Goal: Task Accomplishment & Management: Manage account settings

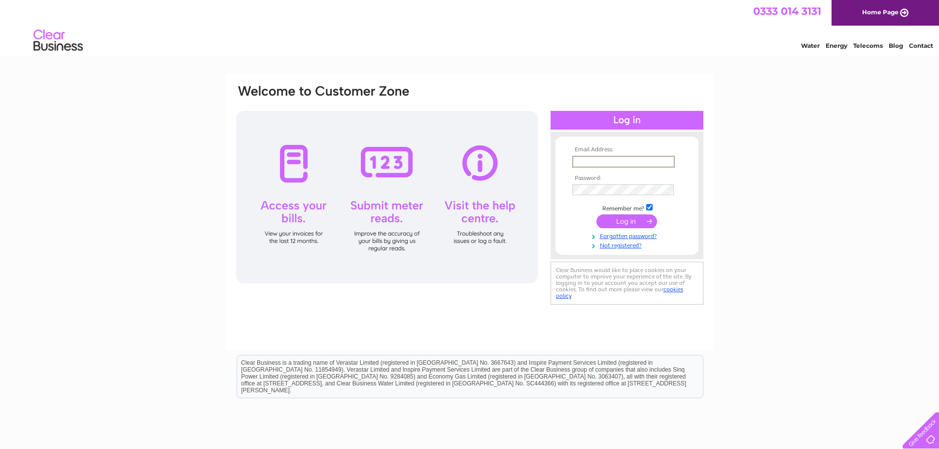
click at [604, 162] on input "text" at bounding box center [623, 162] width 103 height 12
type input "curiousmindseducationcentre@aol.co.uk"
click at [621, 222] on input "submit" at bounding box center [627, 221] width 61 height 14
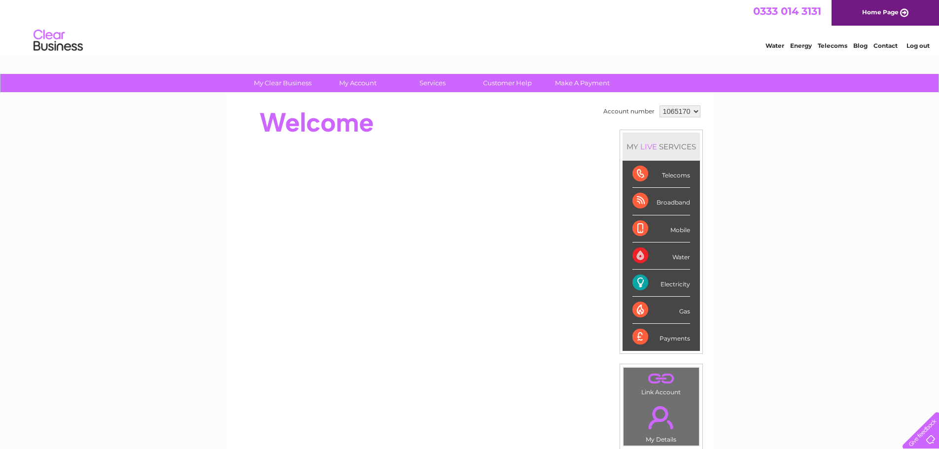
click at [671, 282] on div "Electricity" at bounding box center [662, 283] width 58 height 27
click at [634, 283] on div "Electricity" at bounding box center [662, 283] width 58 height 27
click at [636, 256] on div "Water" at bounding box center [662, 256] width 58 height 27
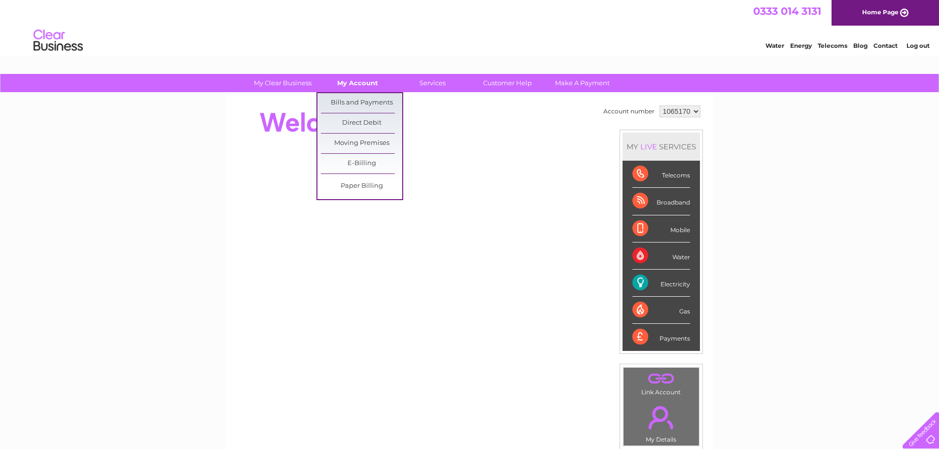
click at [356, 76] on link "My Account" at bounding box center [357, 83] width 81 height 18
click at [353, 98] on link "Bills and Payments" at bounding box center [361, 103] width 81 height 20
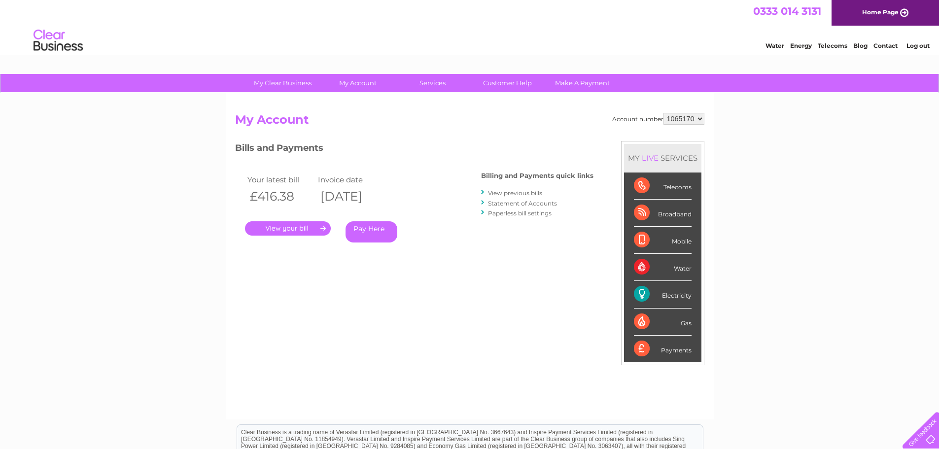
click at [519, 192] on link "View previous bills" at bounding box center [515, 192] width 54 height 7
